Goal: Information Seeking & Learning: Learn about a topic

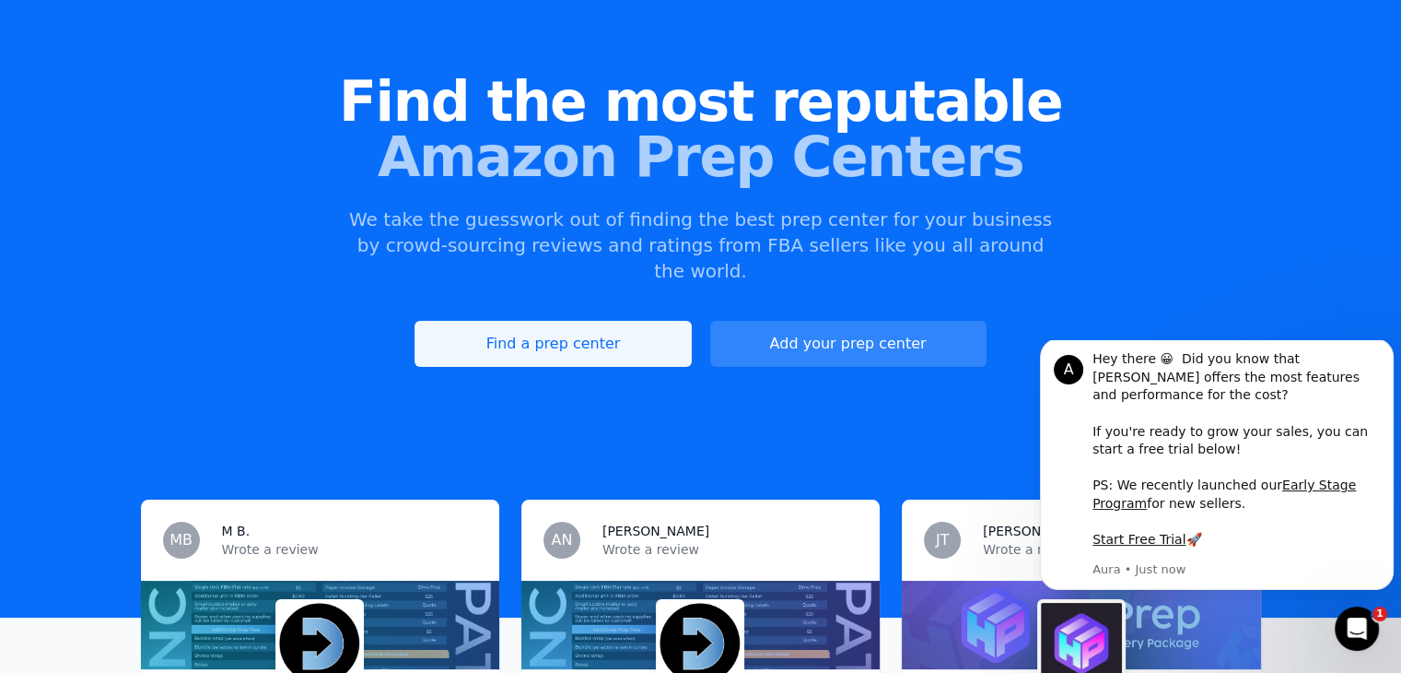
click at [530, 321] on link "Find a prep center" at bounding box center [553, 344] width 276 height 46
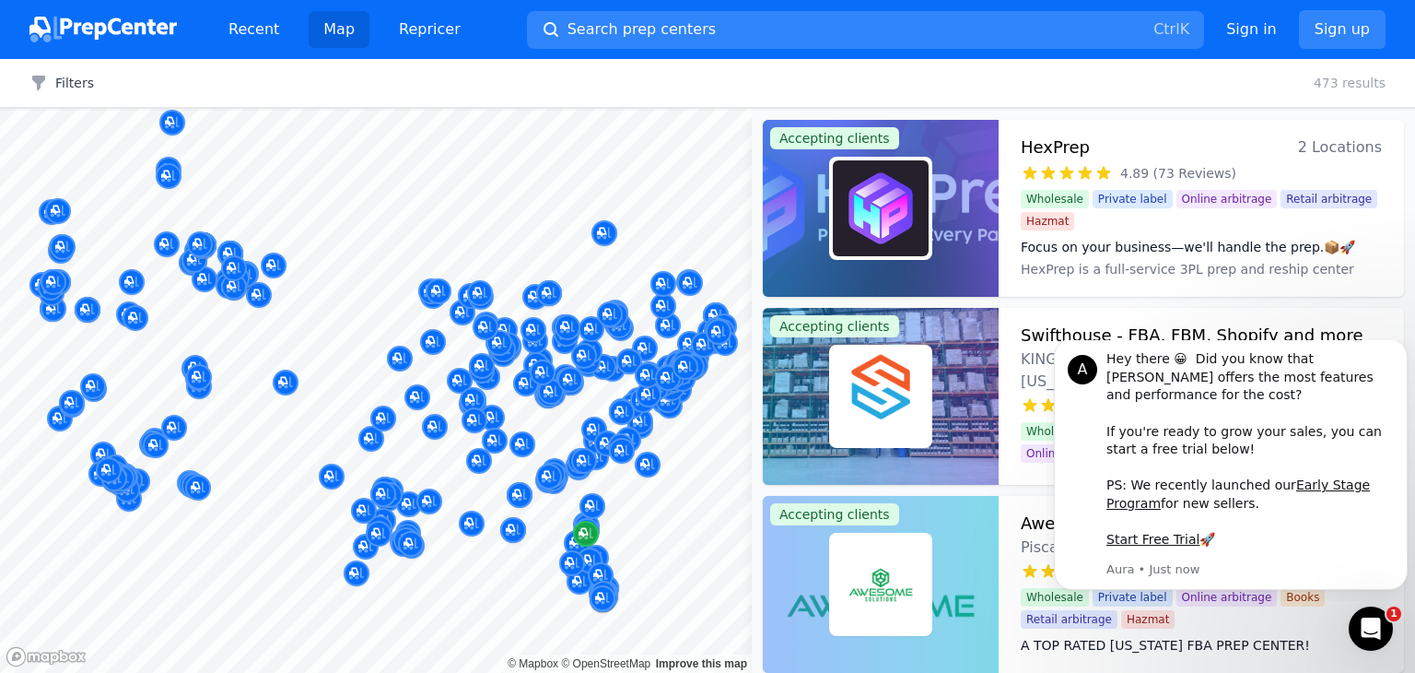
click at [582, 529] on icon "Map marker" at bounding box center [586, 533] width 15 height 18
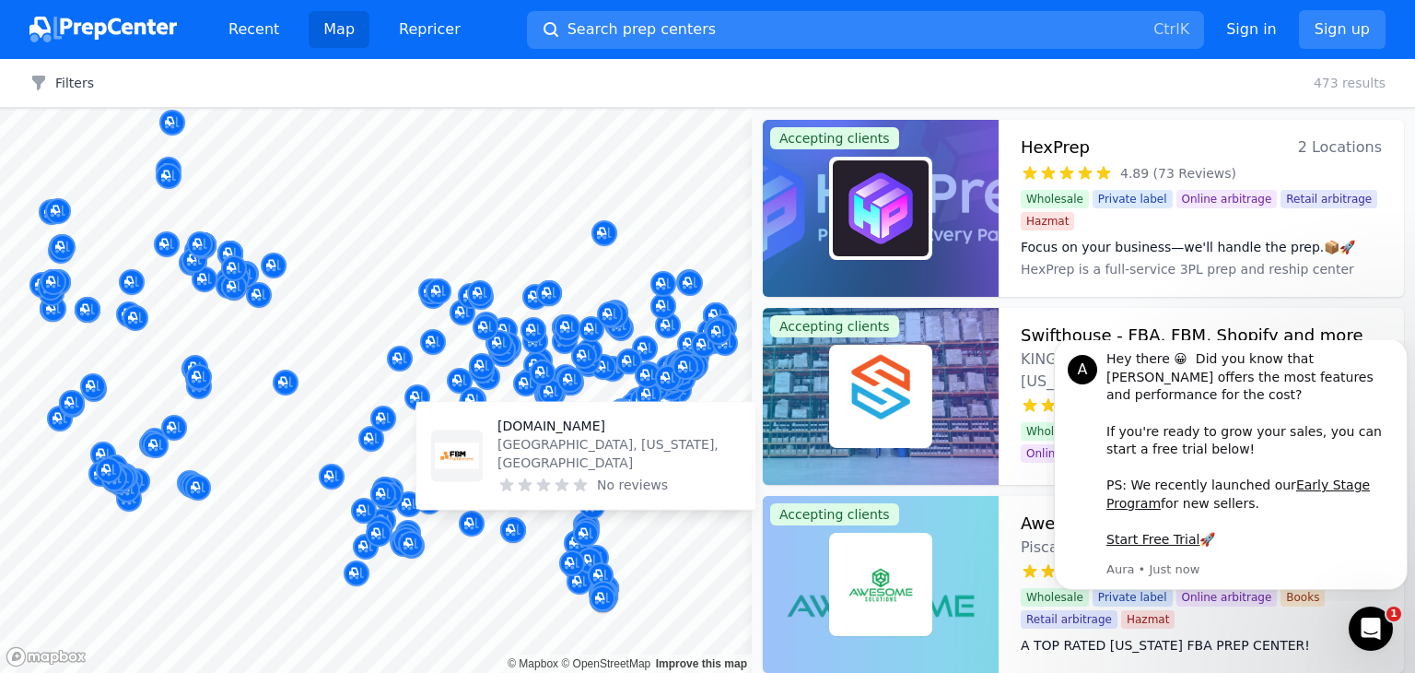
click at [582, 435] on p "[DOMAIN_NAME]" at bounding box center [618, 425] width 243 height 18
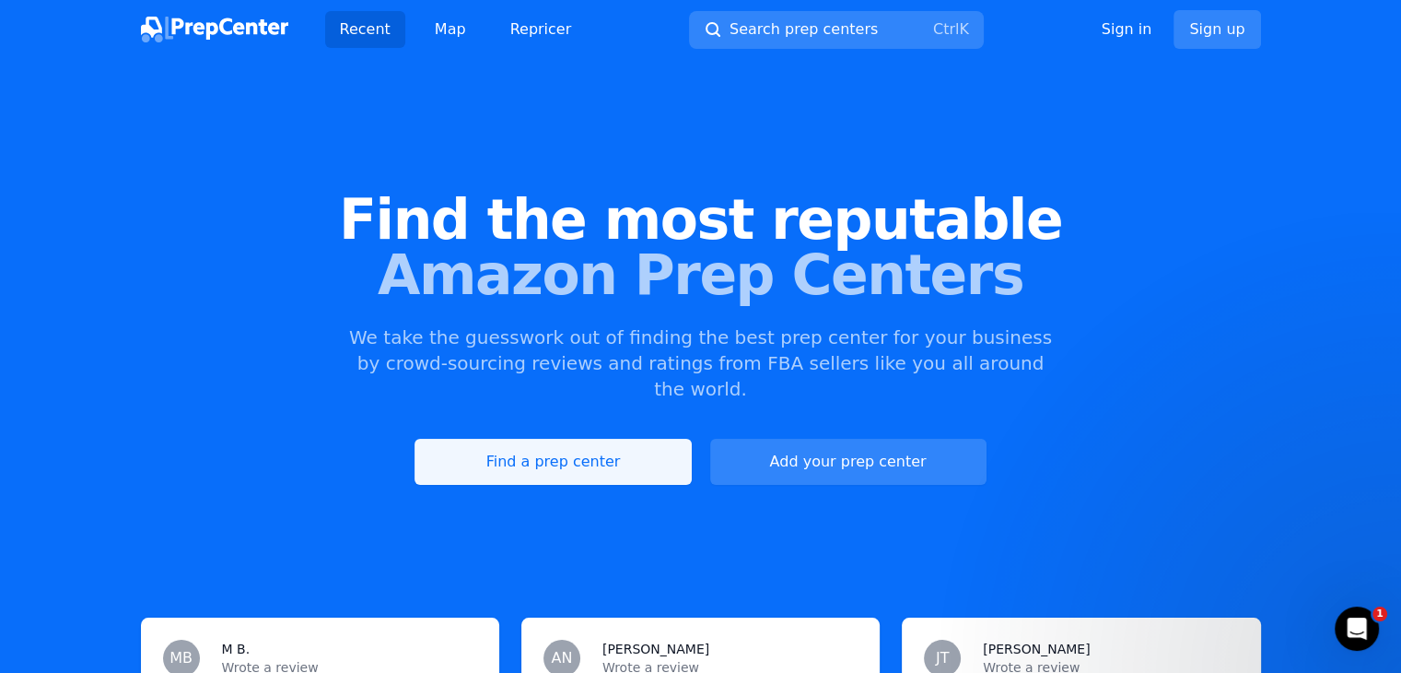
click at [531, 445] on link "Find a prep center" at bounding box center [553, 462] width 276 height 46
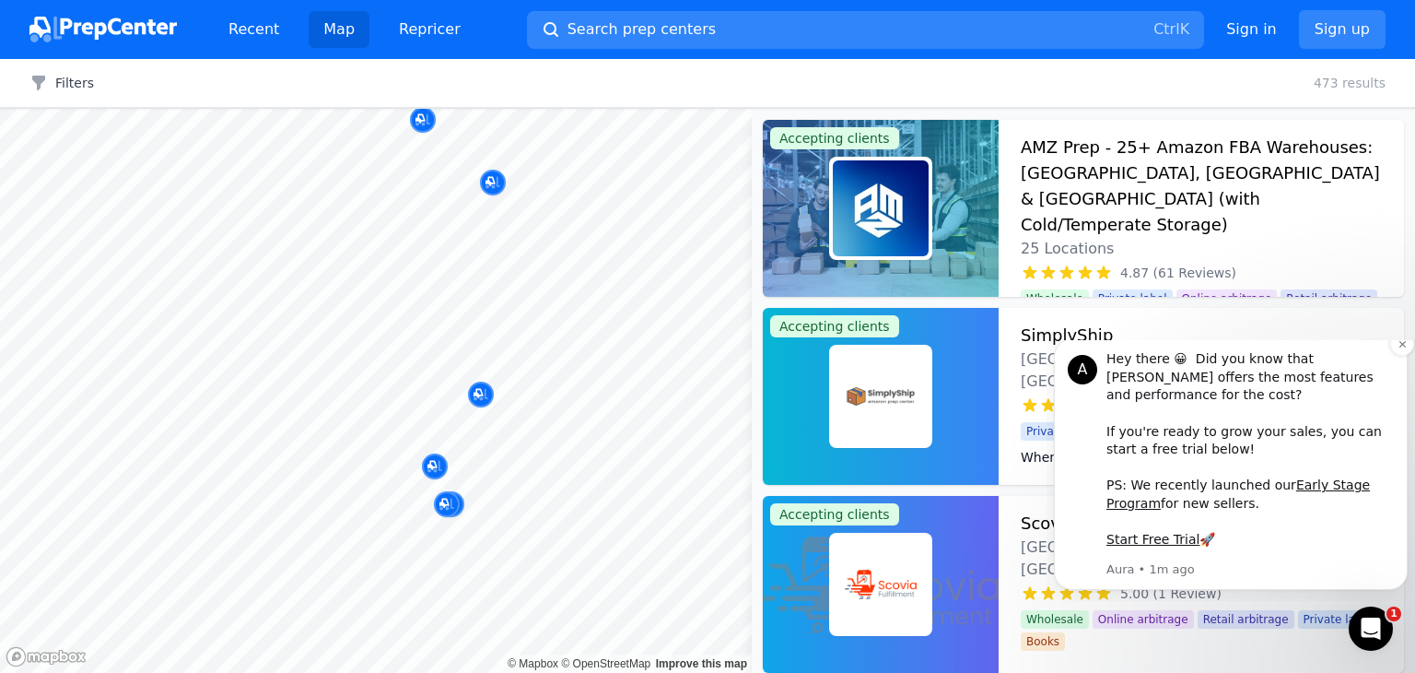
click at [1285, 514] on div "Hey there 😀 Did you know that Aura offers the most features and performance for…" at bounding box center [1249, 449] width 287 height 199
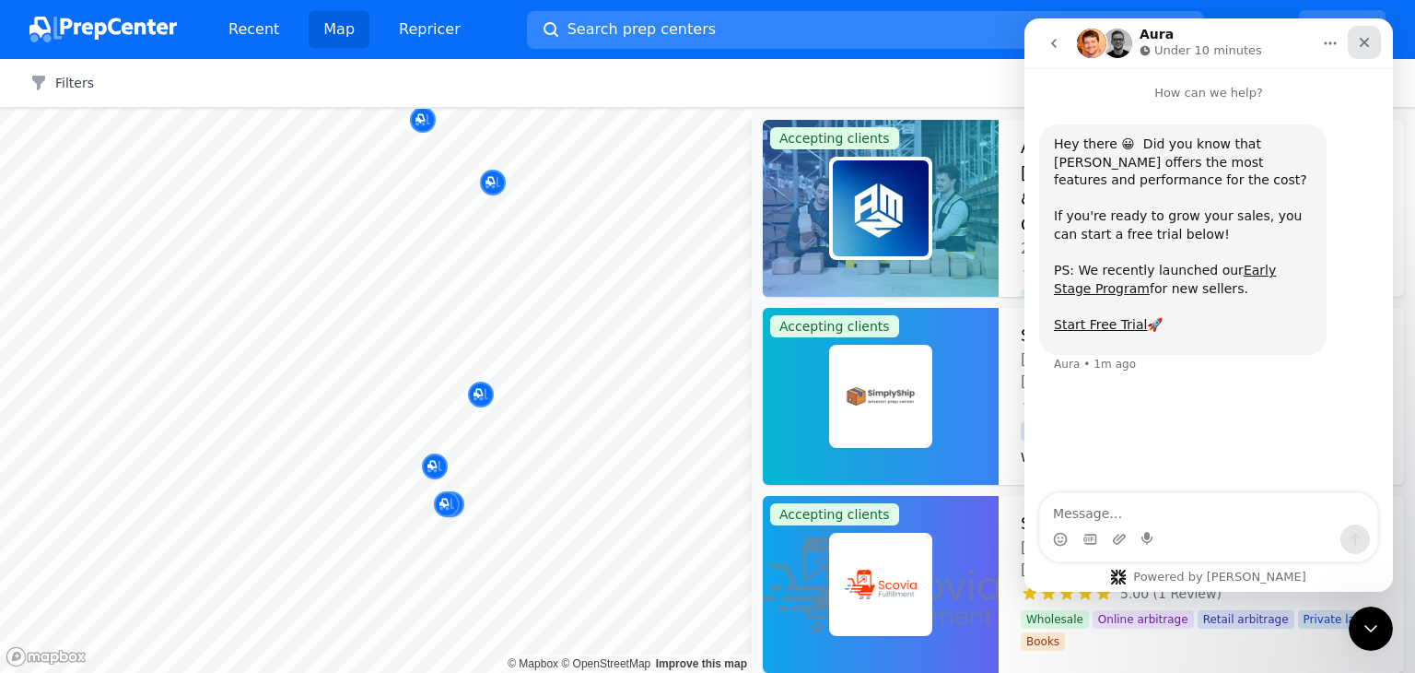
click at [1360, 42] on icon "Close" at bounding box center [1364, 42] width 15 height 15
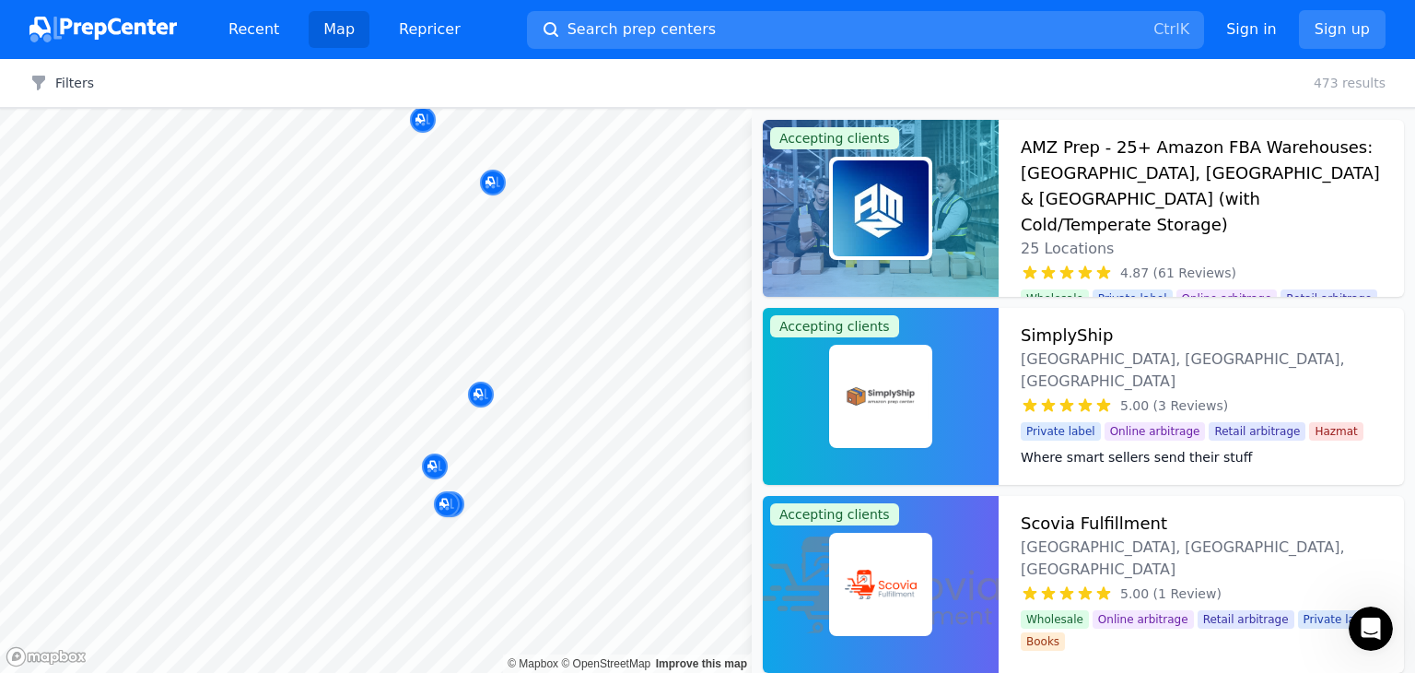
click at [1146, 603] on div "Wholesale Online arbitrage Retail arbitrage Private label Books" at bounding box center [1201, 627] width 361 height 48
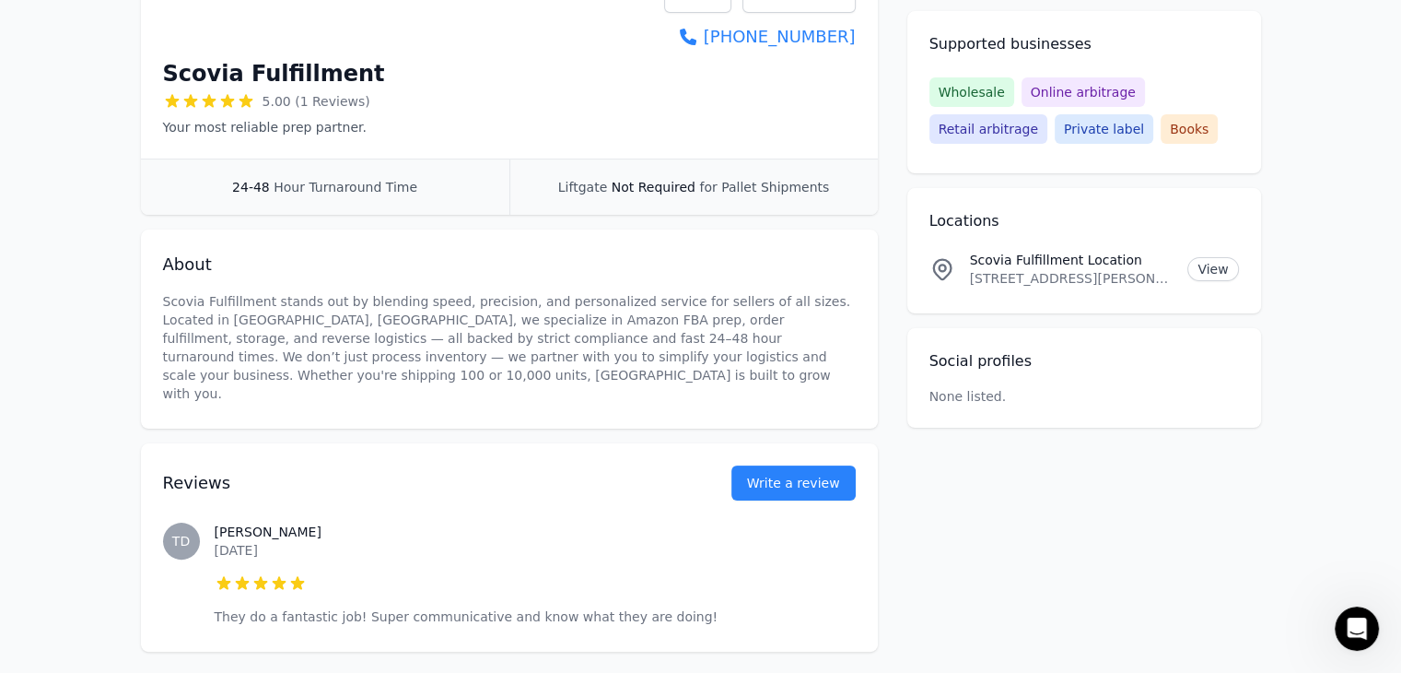
scroll to position [247, 0]
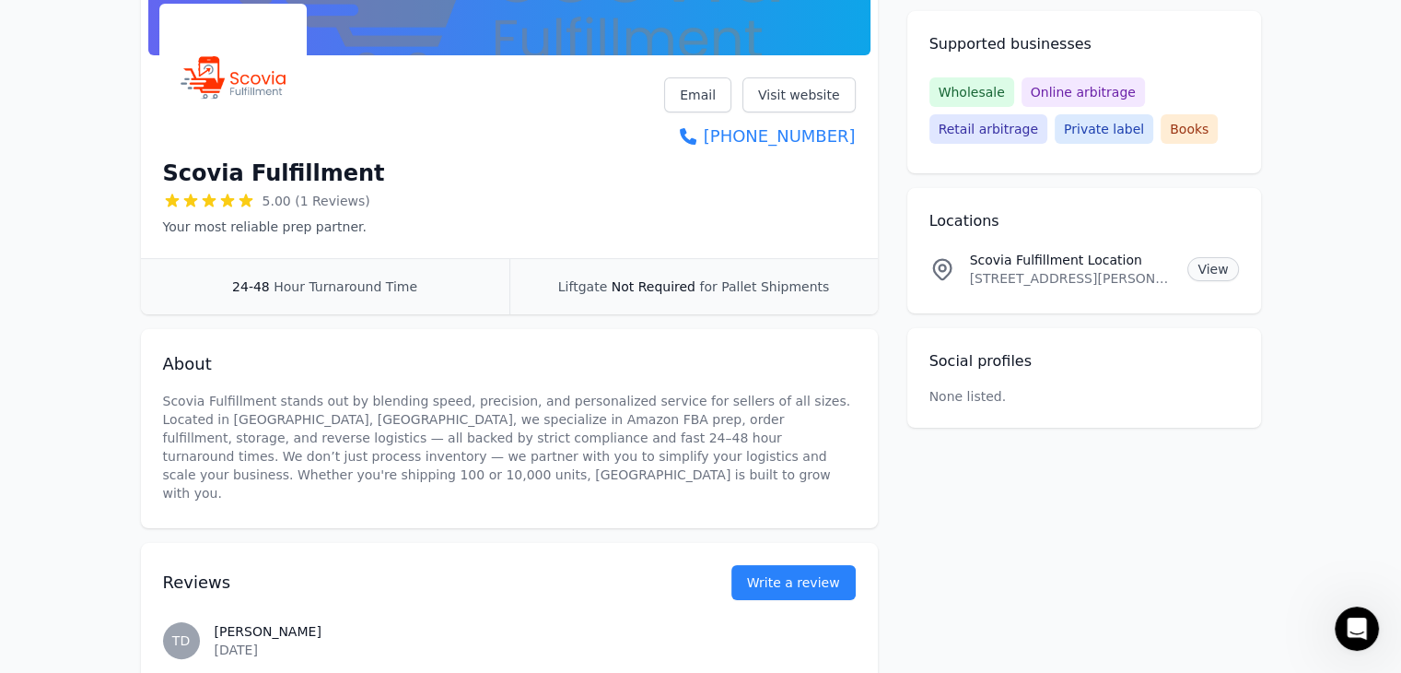
click at [1199, 264] on link "View" at bounding box center [1212, 269] width 51 height 24
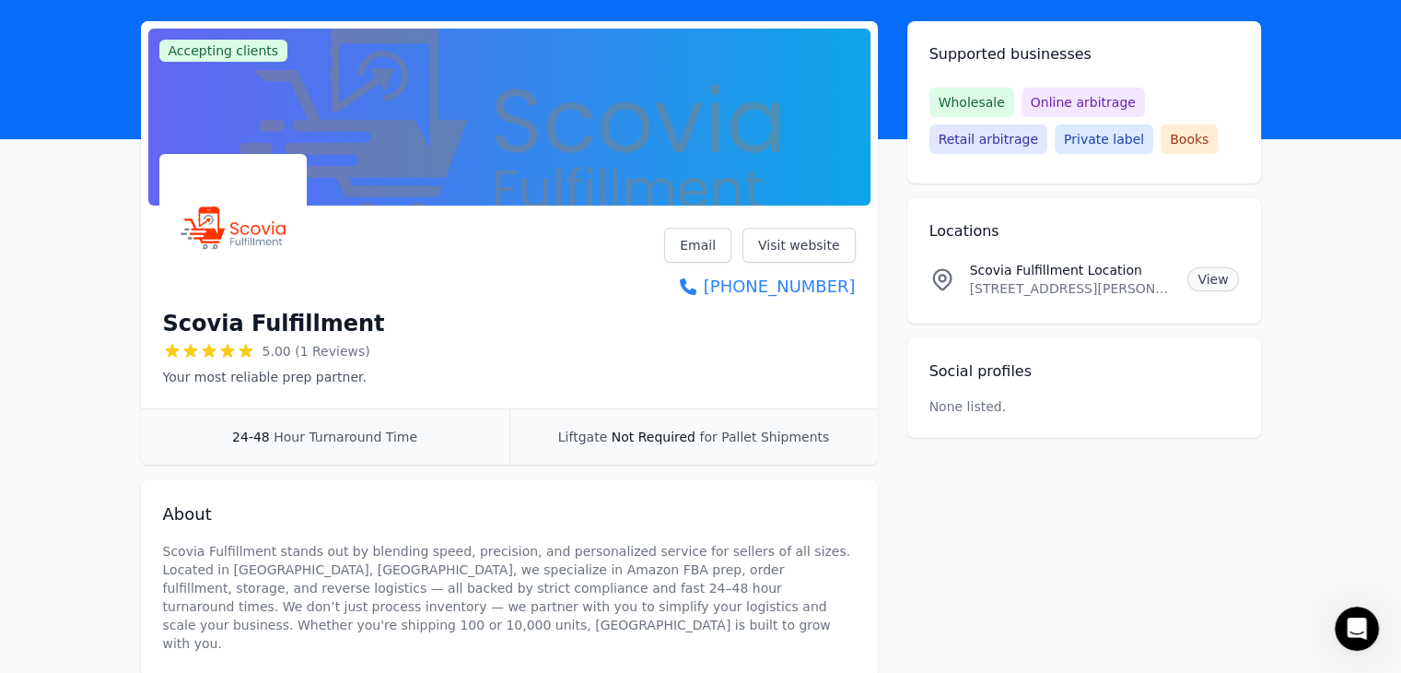
scroll to position [96, 0]
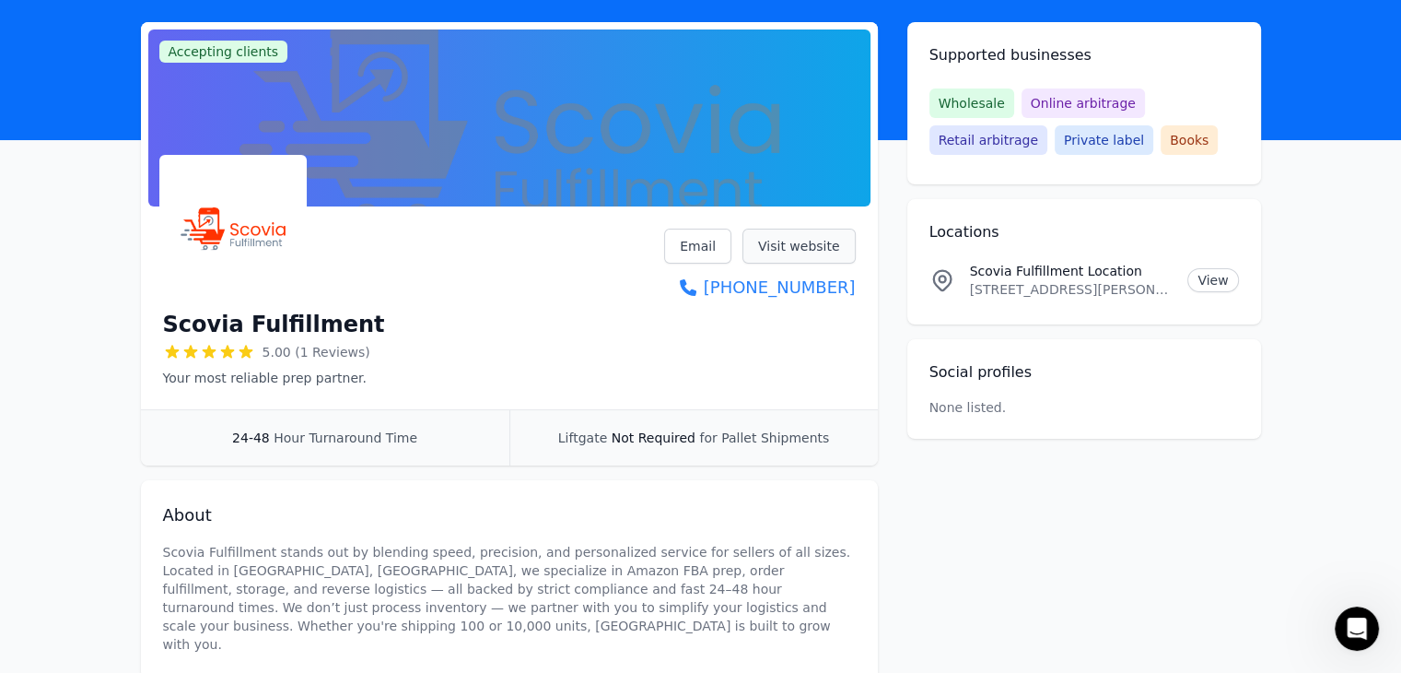
click at [808, 247] on link "Visit website" at bounding box center [799, 245] width 113 height 35
click at [973, 99] on span "Wholesale" at bounding box center [972, 102] width 85 height 29
click at [807, 249] on link "Visit website" at bounding box center [799, 245] width 113 height 35
